Goal: Register for event/course

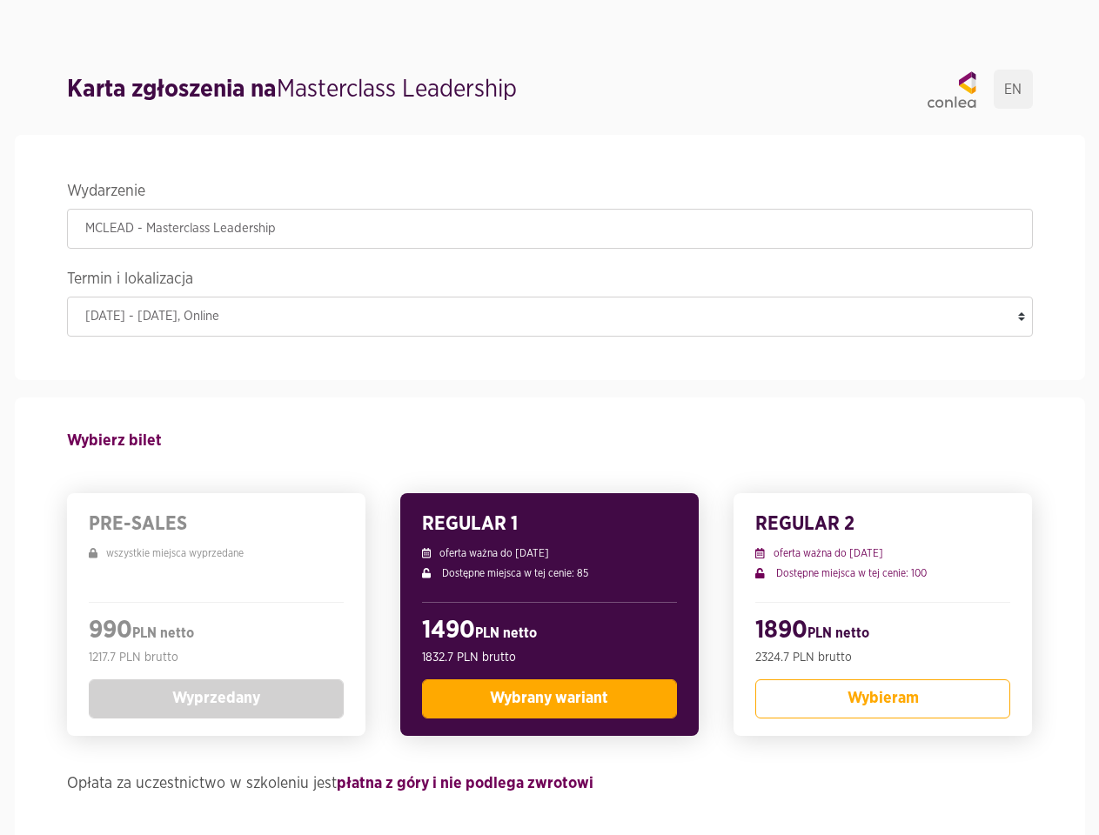
click at [550, 193] on legend "Wydarzenie" at bounding box center [550, 193] width 966 height 30
click at [550, 281] on legend "Termin i lokalizacja" at bounding box center [550, 281] width 966 height 30
click at [216, 615] on div "990 PLN netto 1217.7 PLN brutto Wyprzedany" at bounding box center [216, 660] width 255 height 117
click at [216, 699] on button "Wyprzedany" at bounding box center [216, 698] width 255 height 39
click at [549, 615] on div "1490 PLN netto 1832.7 PLN brutto Wybrany wariant" at bounding box center [549, 660] width 255 height 117
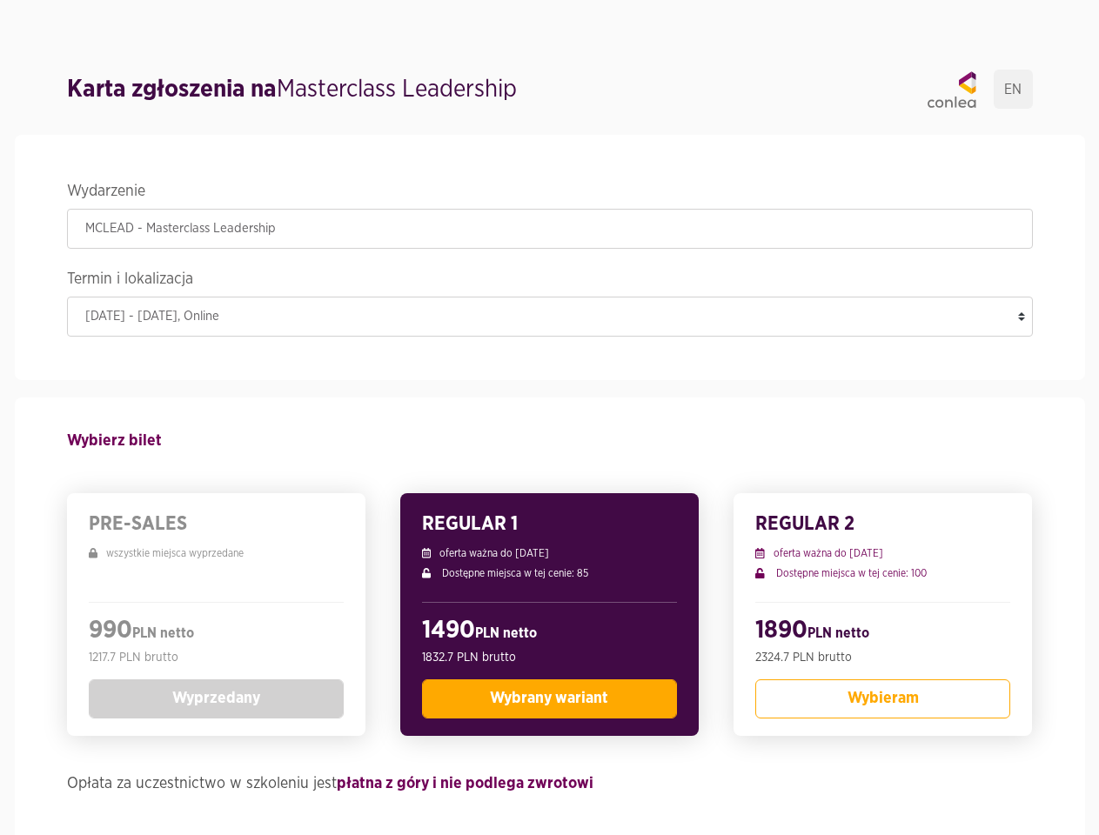
click at [549, 699] on span "Wybrany wariant" at bounding box center [549, 699] width 118 height 16
click at [882, 615] on div "1890 PLN netto 2324.7 PLN brutto Wybieram" at bounding box center [882, 660] width 255 height 117
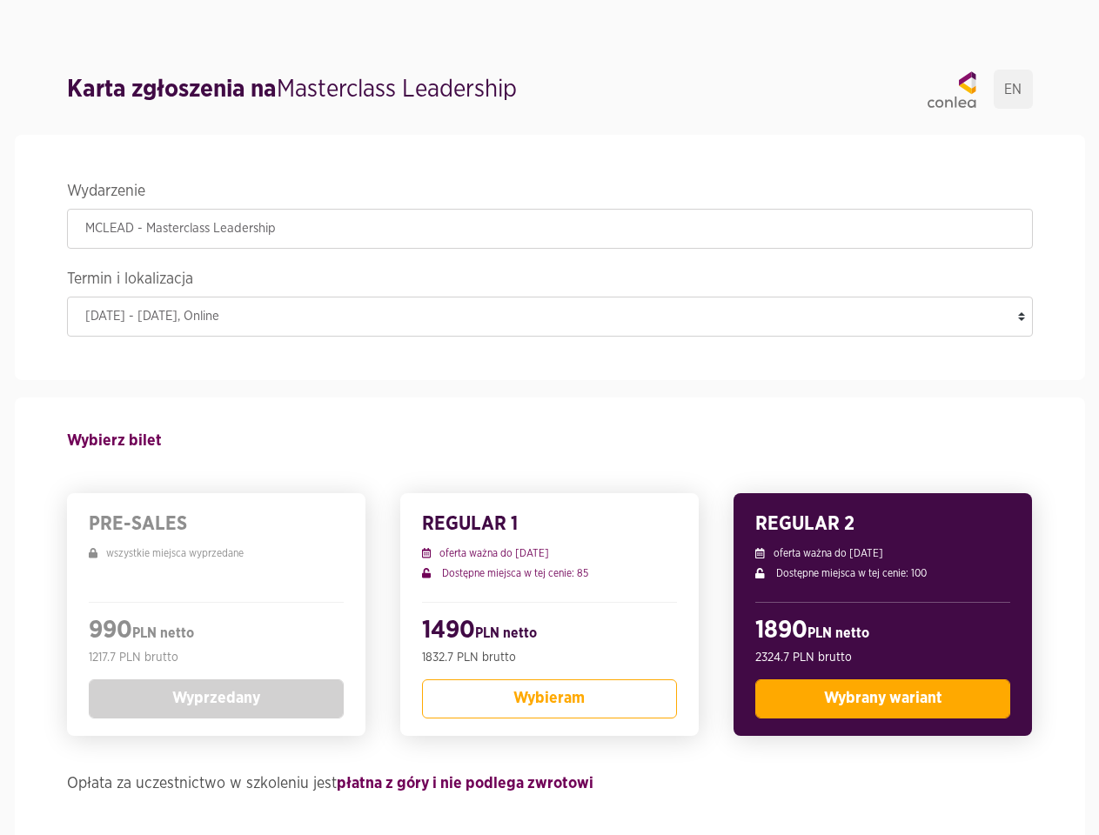
click at [882, 699] on span "Wybrany wariant" at bounding box center [883, 699] width 118 height 16
